Goal: Task Accomplishment & Management: Manage account settings

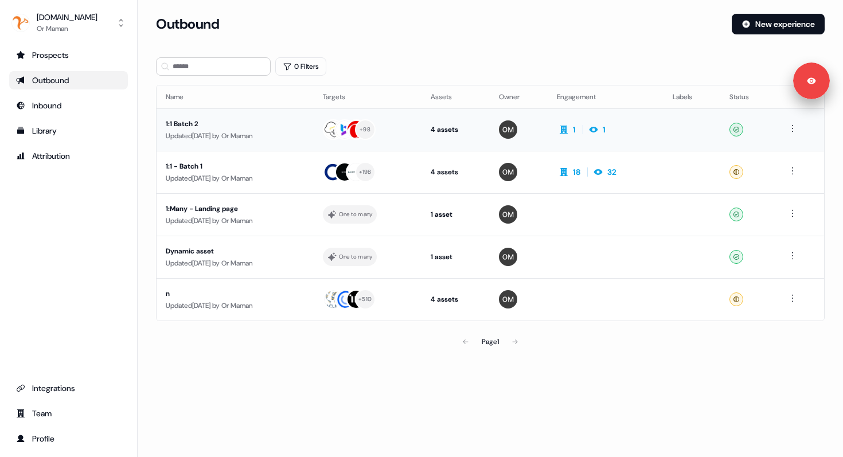
click at [292, 139] on div "Updated [DATE] by Or Maman" at bounding box center [235, 135] width 139 height 11
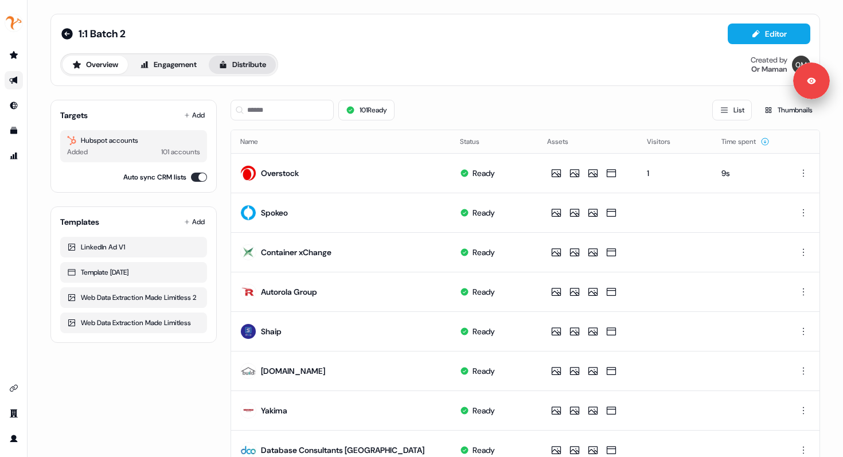
click at [238, 65] on button "Distribute" at bounding box center [242, 65] width 67 height 18
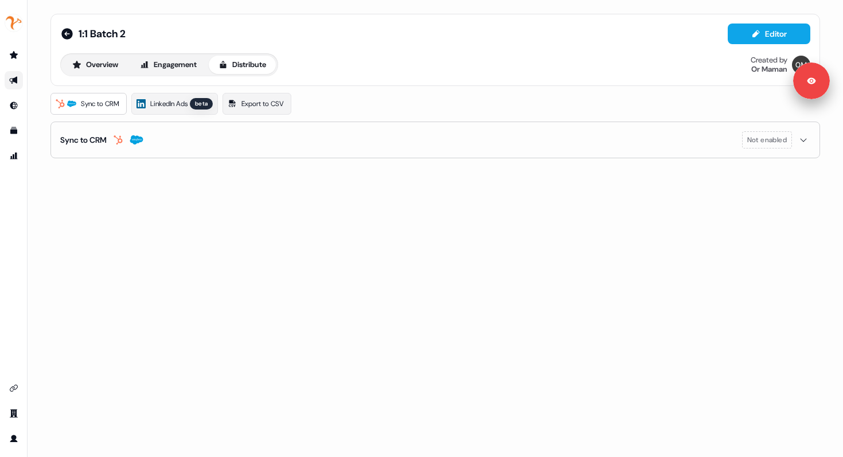
click at [312, 57] on div "Overview Engagement Distribute Created by Or Maman" at bounding box center [435, 64] width 750 height 23
click at [187, 105] on span "LinkedIn Ads" at bounding box center [168, 103] width 37 height 11
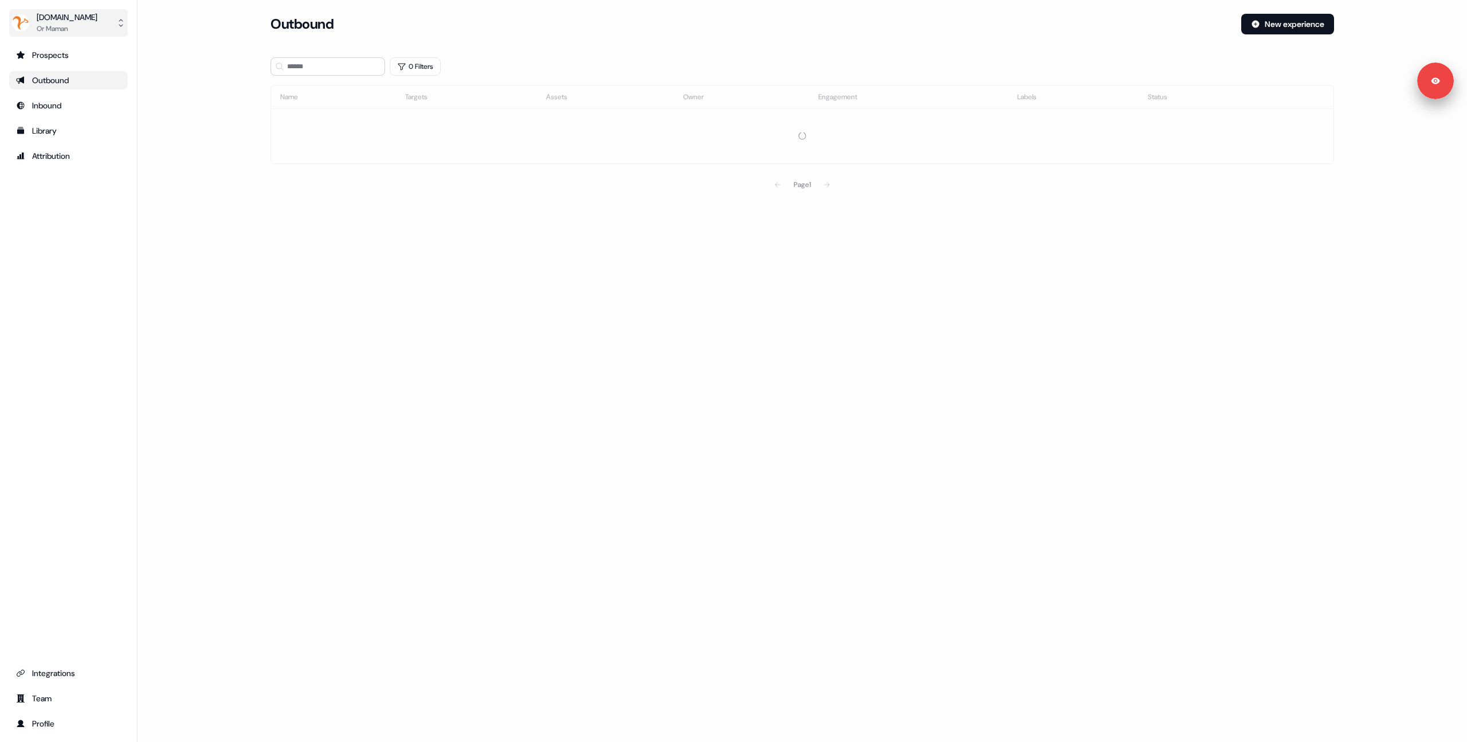
click at [81, 27] on button "NetNut.io Or Maman" at bounding box center [68, 23] width 119 height 28
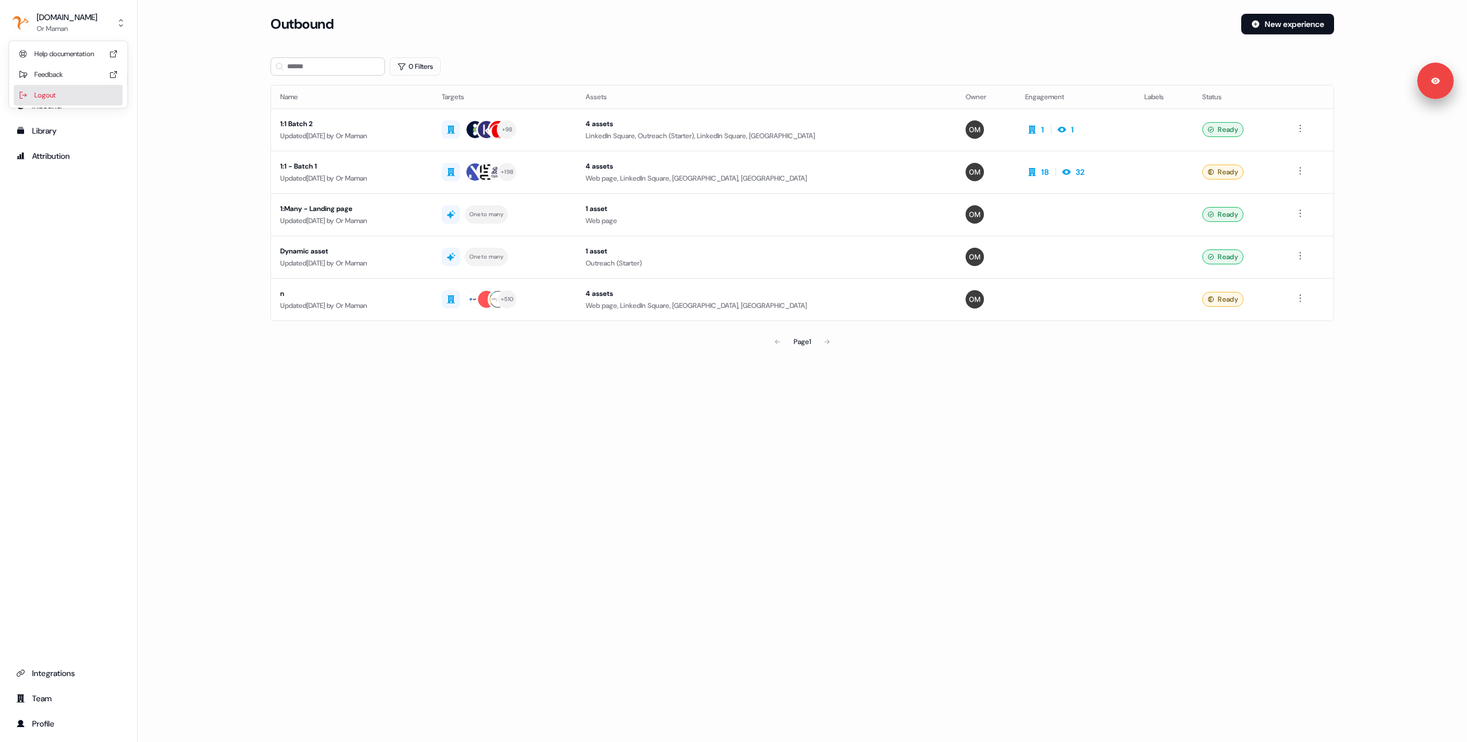
click at [62, 92] on div "Logout" at bounding box center [68, 95] width 109 height 21
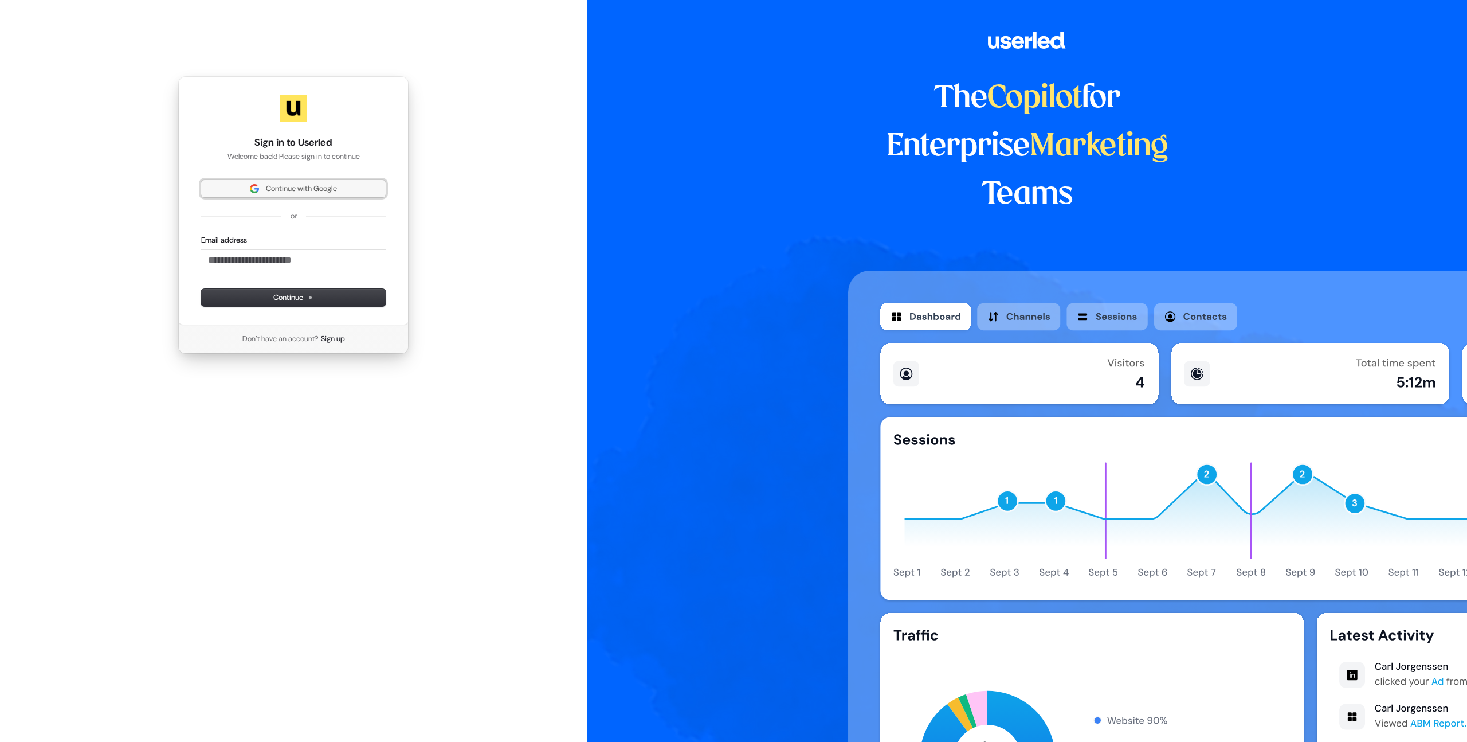
click at [330, 190] on span "Continue with Google" at bounding box center [301, 188] width 71 height 10
